Goal: Information Seeking & Learning: Learn about a topic

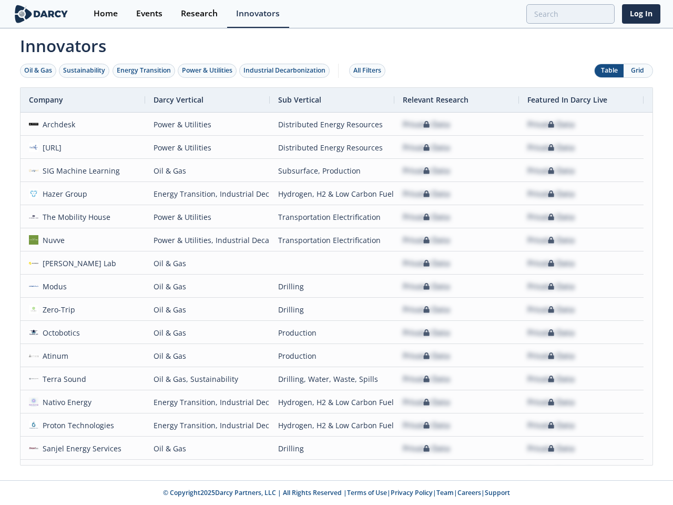
click at [38, 70] on div "Oil & Gas" at bounding box center [38, 70] width 28 height 9
click at [85, 70] on div "Sustainability" at bounding box center [84, 70] width 42 height 9
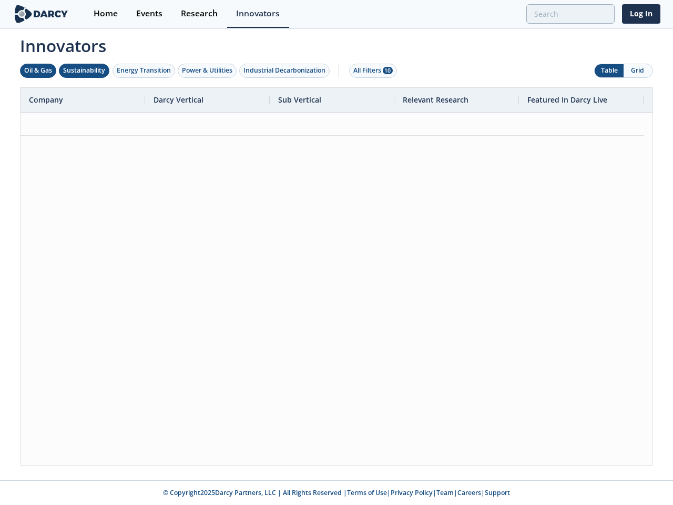
click at [144, 70] on div "Energy Transition" at bounding box center [144, 70] width 54 height 9
click at [208, 70] on div "Power & Utilities" at bounding box center [207, 70] width 50 height 9
click at [287, 70] on div "Industrial Decarbonization" at bounding box center [284, 70] width 82 height 9
